Goal: Task Accomplishment & Management: Manage account settings

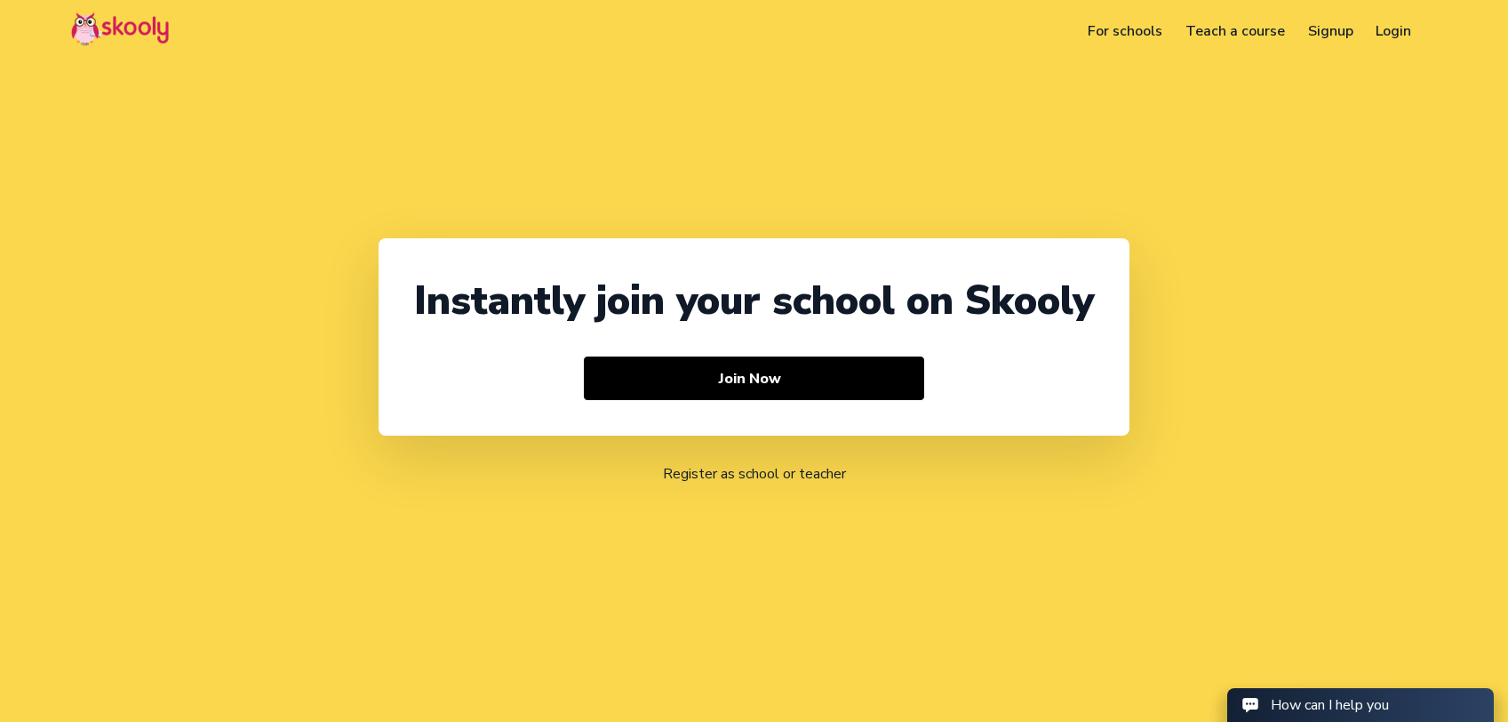
select select "91"
select select "[GEOGRAPHIC_DATA]"
select select "[GEOGRAPHIC_DATA]/[GEOGRAPHIC_DATA]"
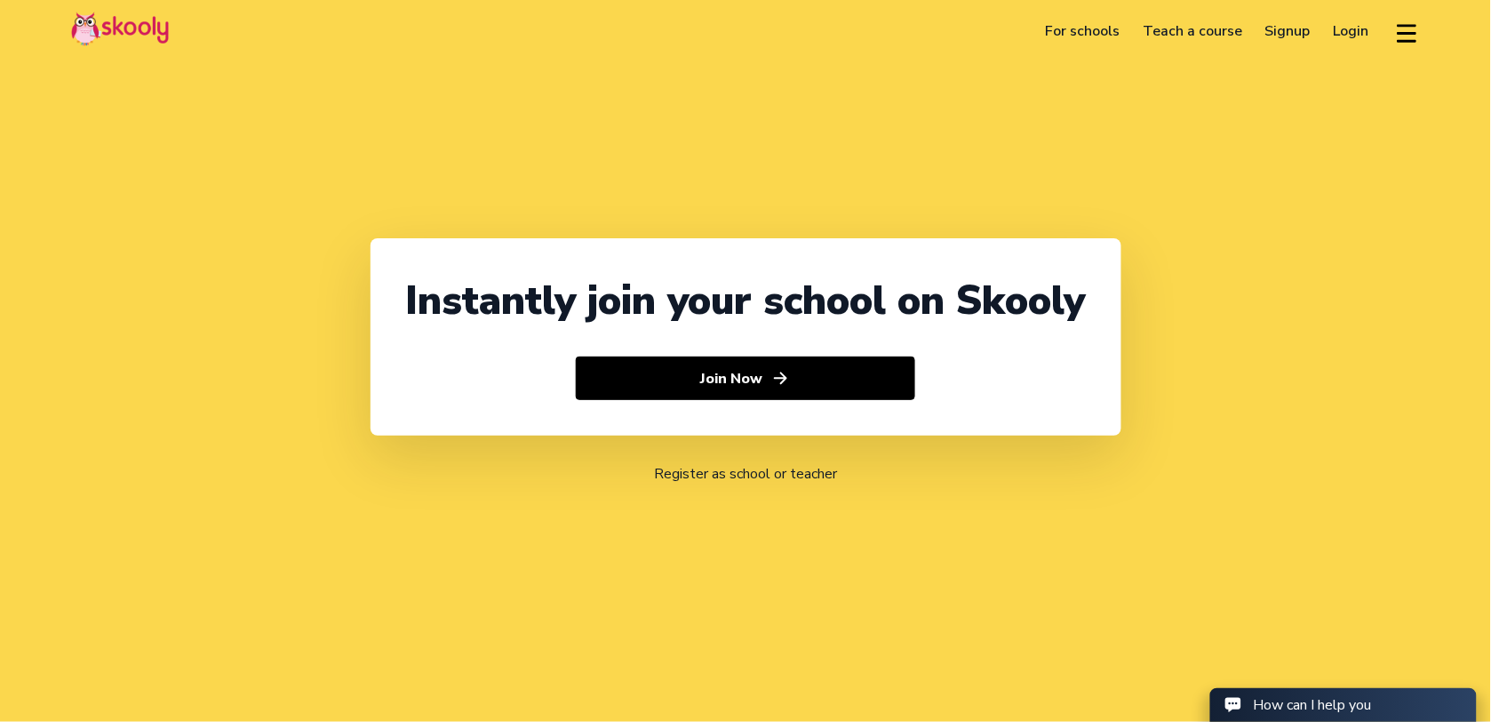
click at [1352, 33] on link "Login" at bounding box center [1351, 31] width 59 height 28
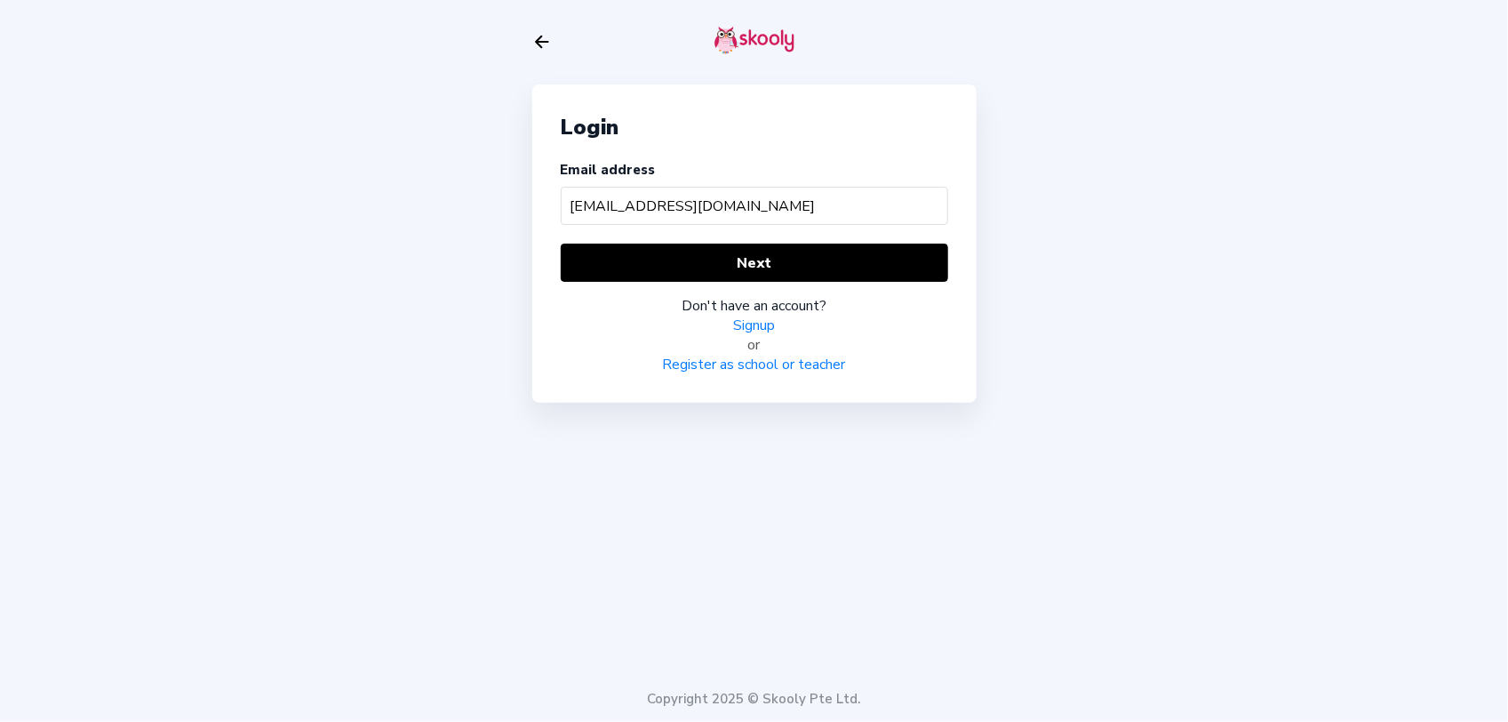
type input "[EMAIL_ADDRESS][DOMAIN_NAME]"
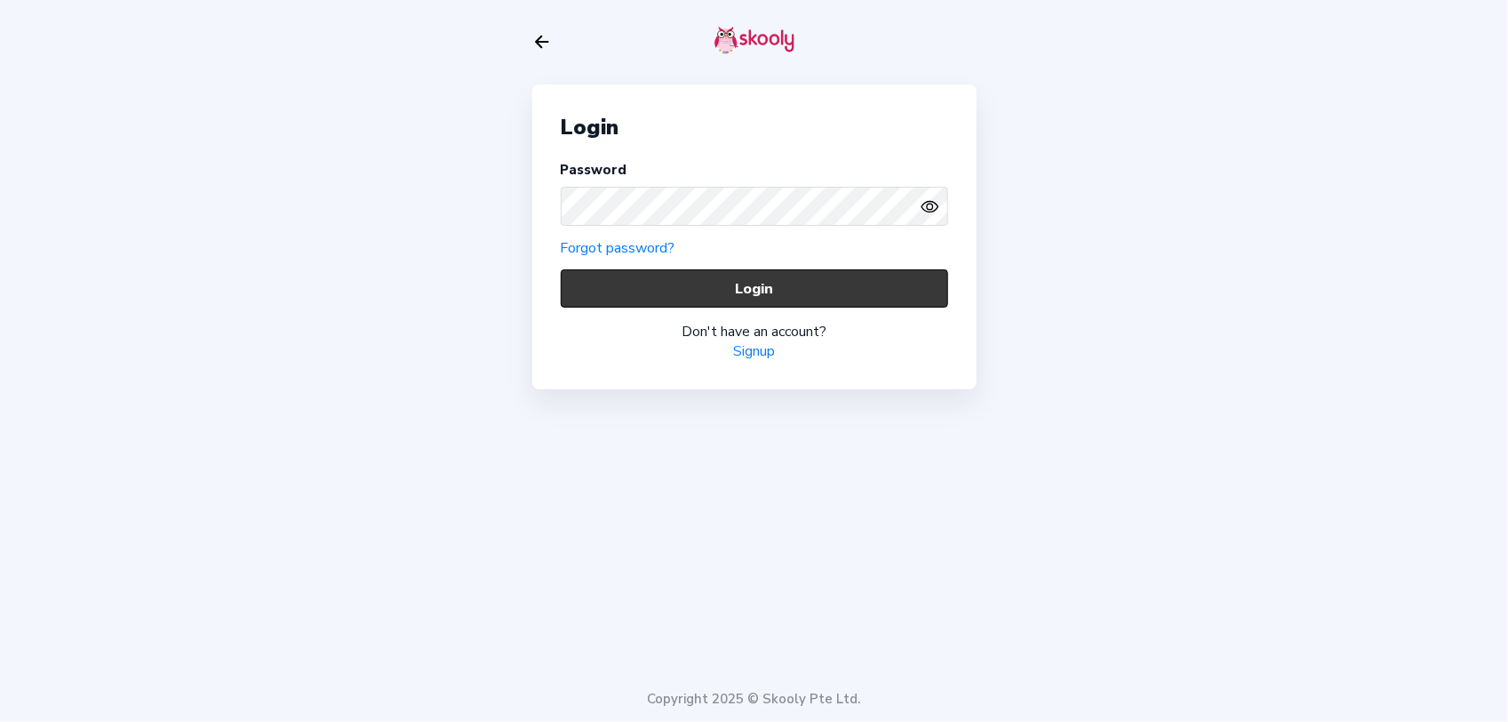
click at [597, 276] on button "Login" at bounding box center [754, 288] width 387 height 38
